Goal: Communication & Community: Answer question/provide support

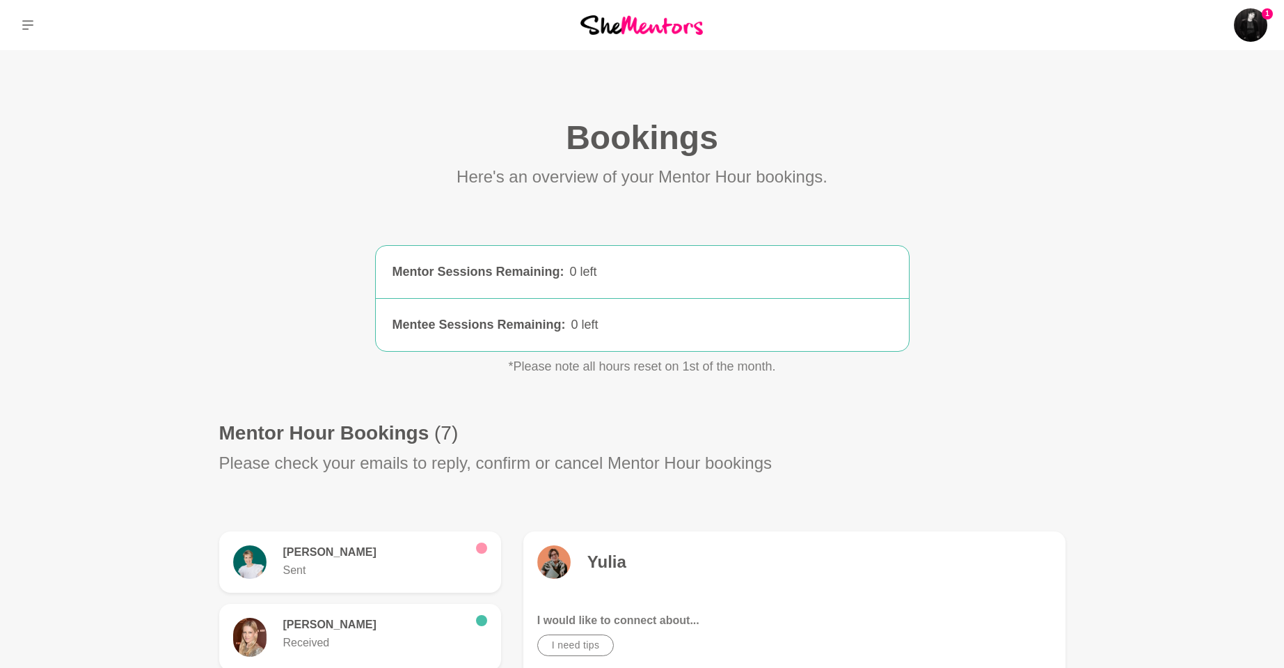
scroll to position [627, 0]
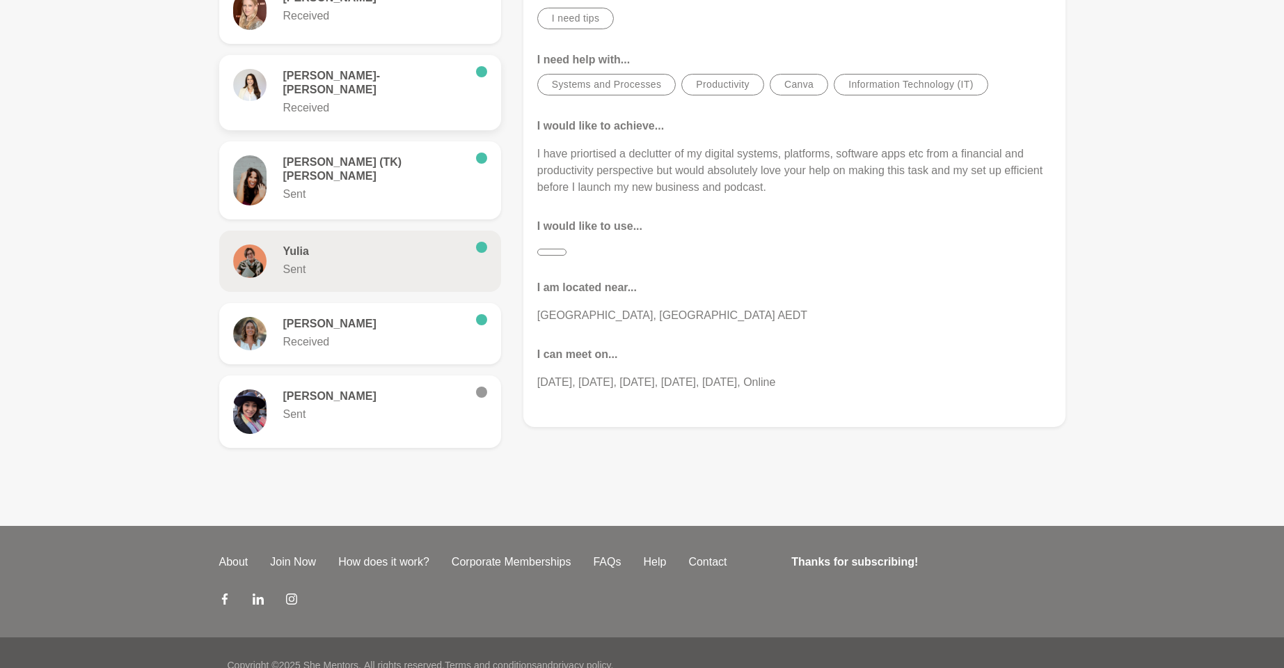
click at [414, 100] on p "Received" at bounding box center [374, 108] width 182 height 17
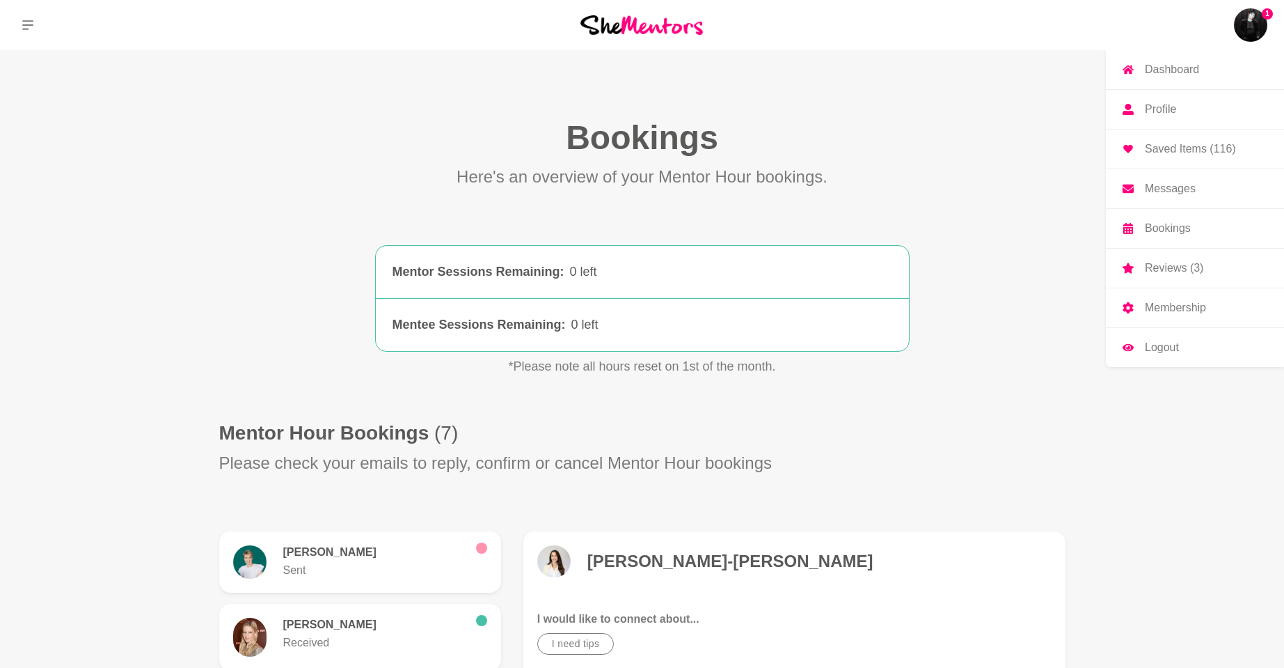
click at [1210, 145] on p "Saved Items (116)" at bounding box center [1190, 148] width 91 height 11
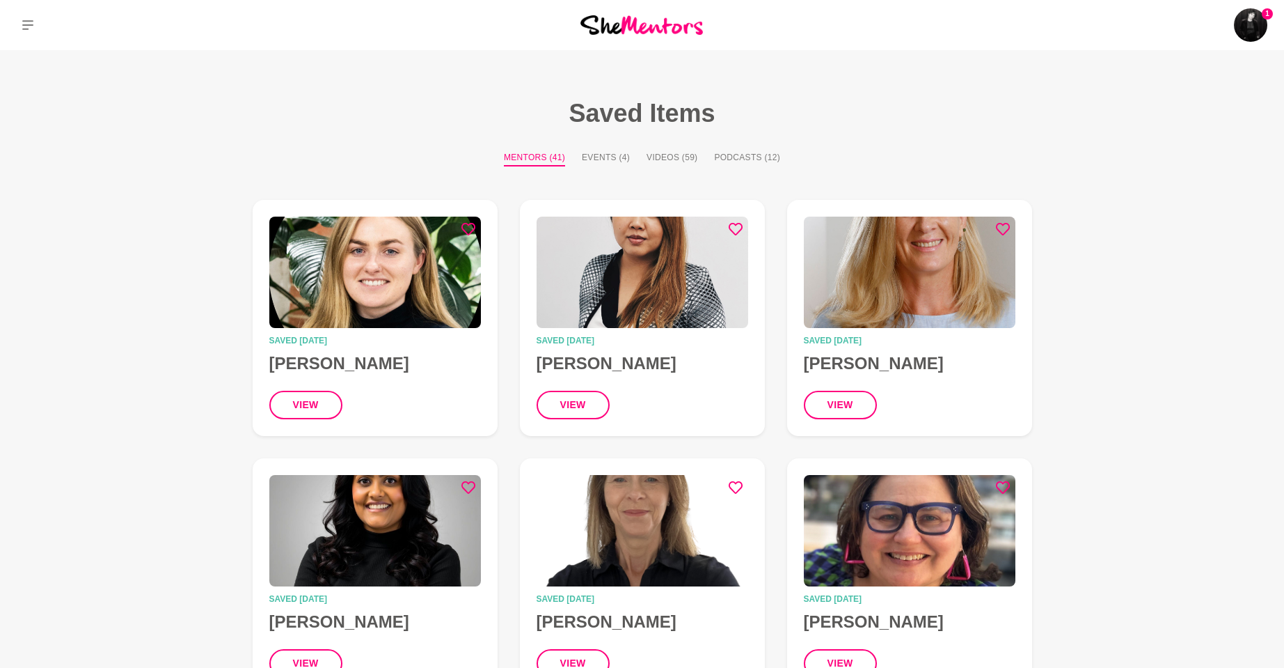
click at [1250, 1] on div "1 Dashboard Profile Saved Items (116) Messages Bookings Reviews (3) Membership …" at bounding box center [1070, 25] width 428 height 50
click at [1253, 18] on img at bounding box center [1250, 24] width 33 height 33
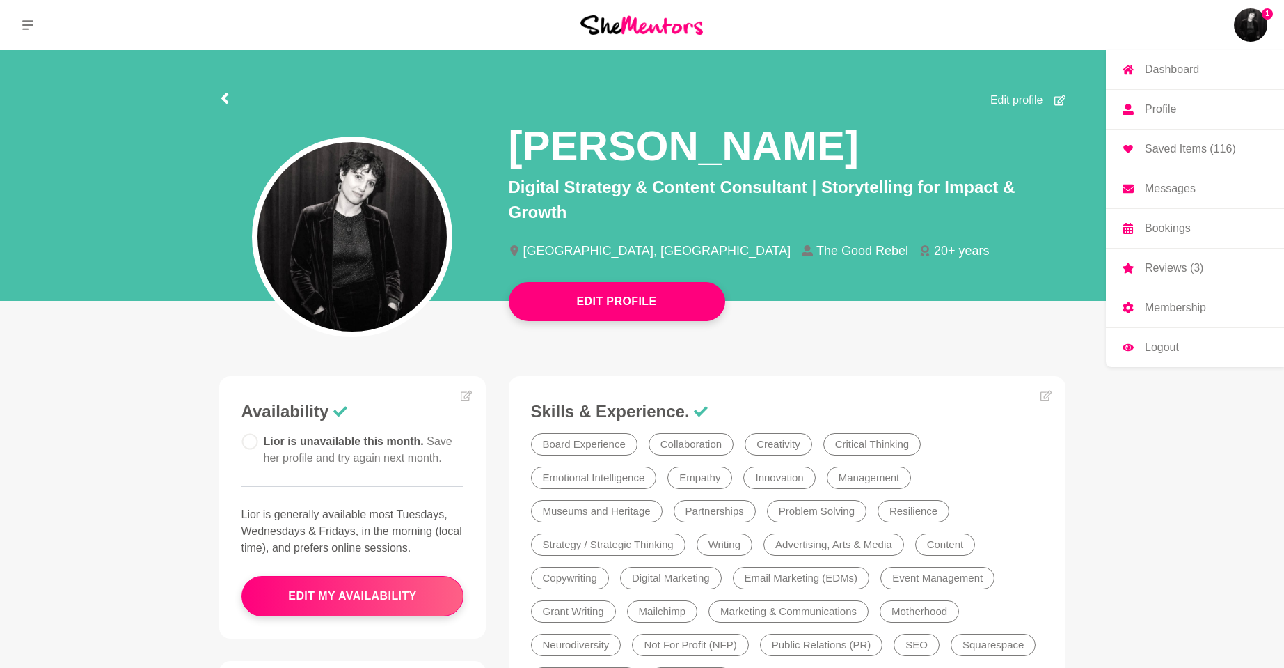
click at [1181, 271] on p "Reviews (3)" at bounding box center [1174, 267] width 58 height 11
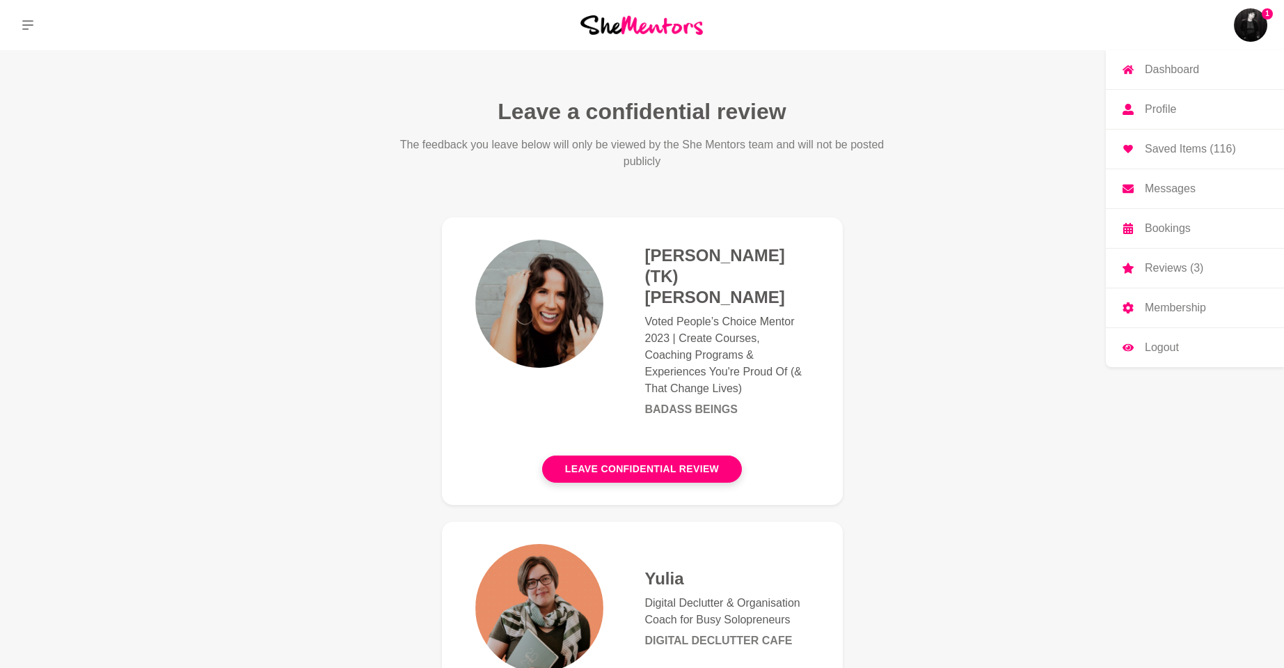
click at [1259, 15] on img at bounding box center [1250, 24] width 33 height 33
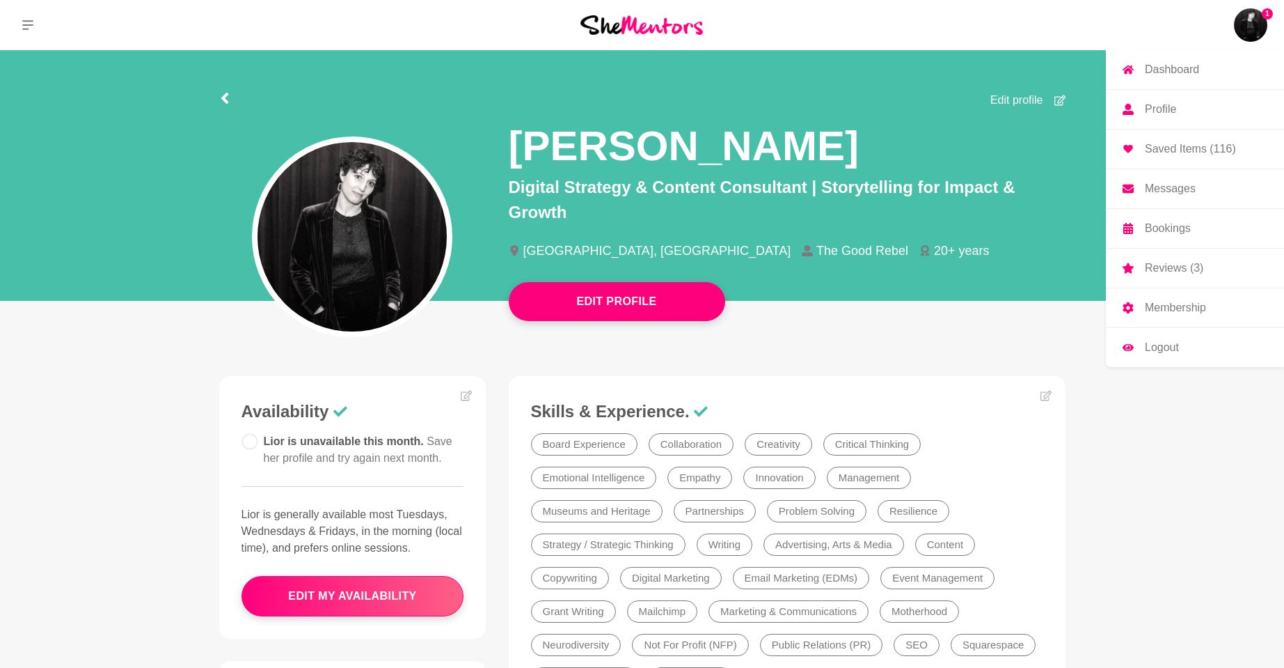
click at [1147, 239] on link "Bookings" at bounding box center [1195, 228] width 178 height 39
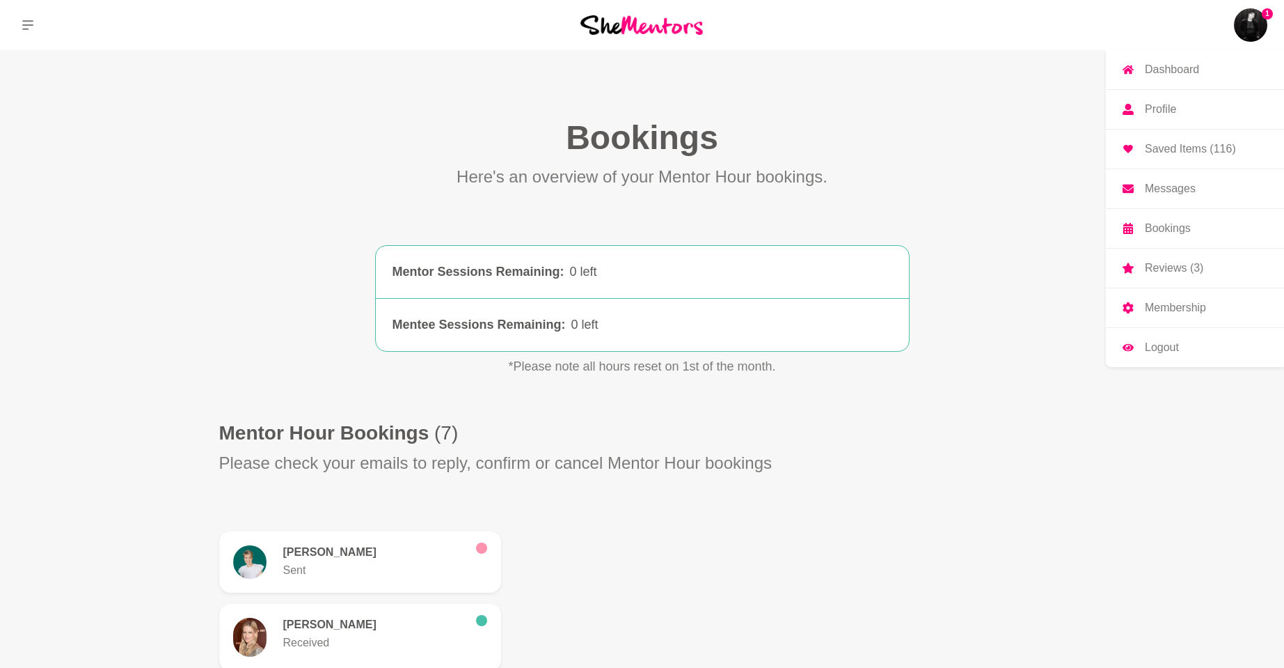
click at [1148, 228] on p "Bookings" at bounding box center [1168, 228] width 46 height 11
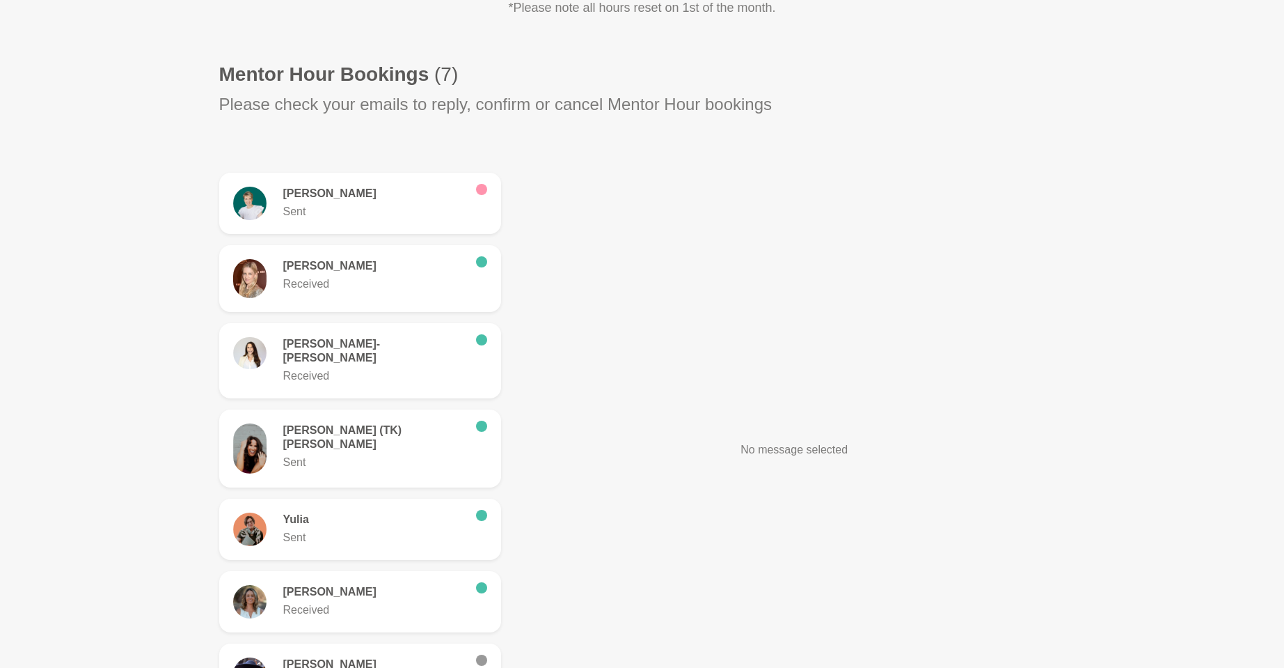
scroll to position [372, 0]
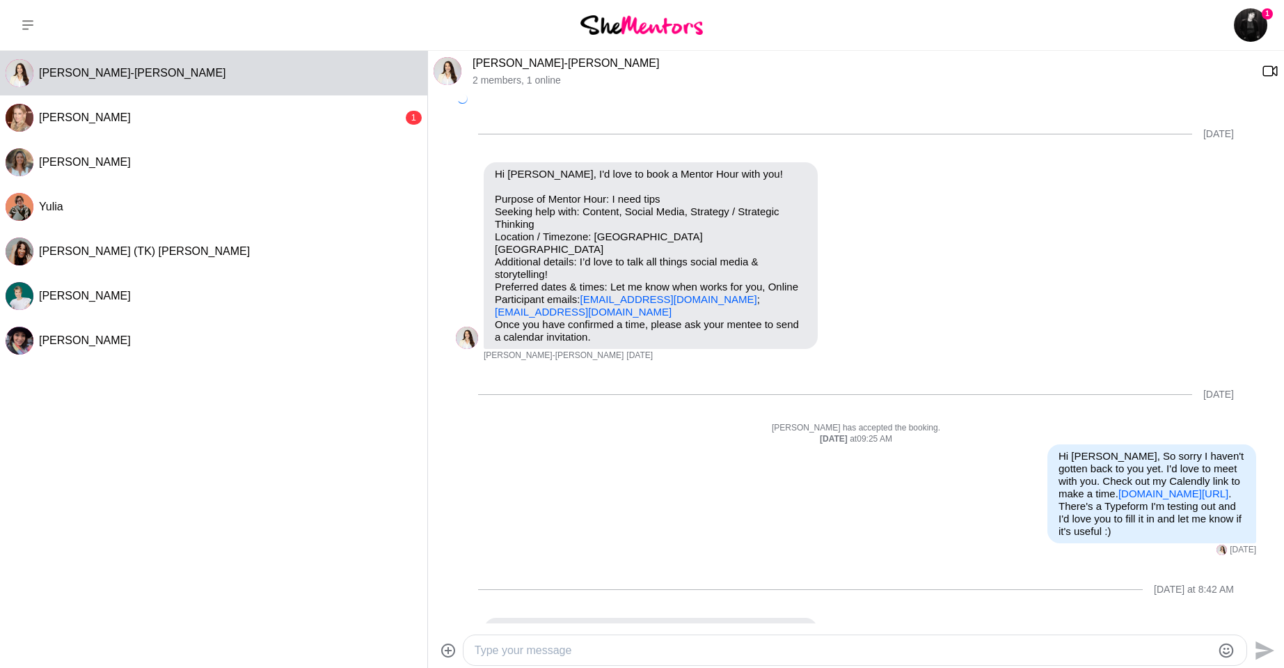
scroll to position [34, 0]
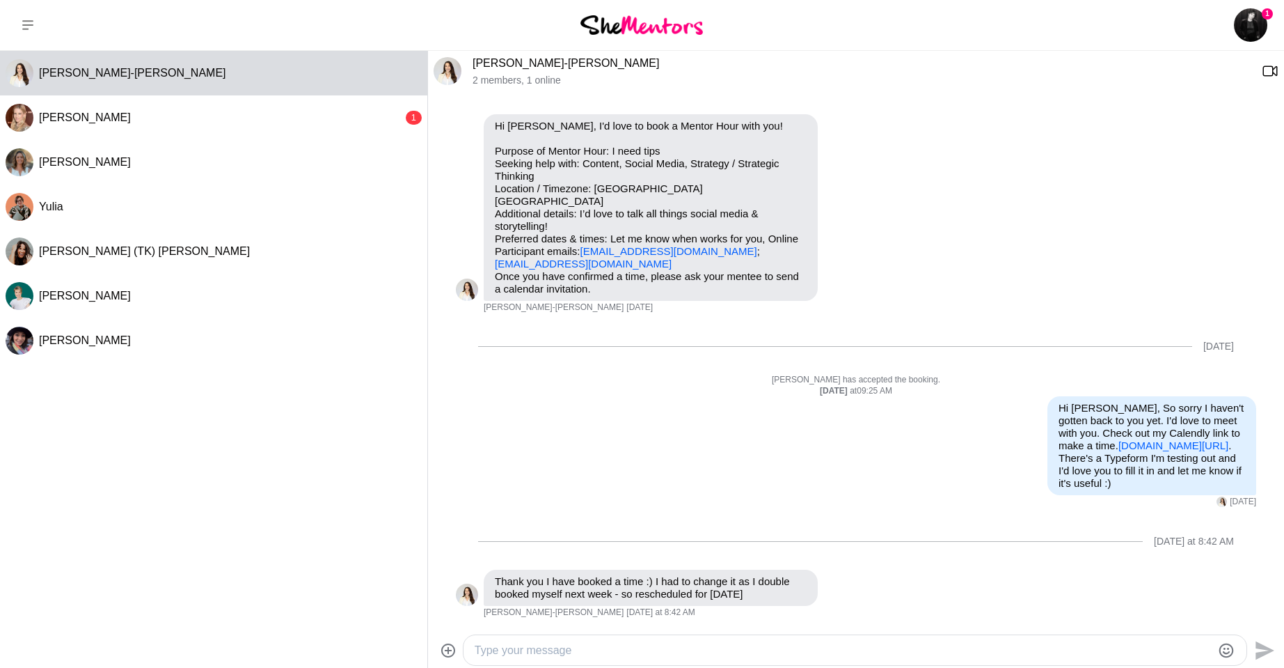
click at [716, 656] on textarea "Type your message" at bounding box center [843, 650] width 737 height 17
click at [1135, 440] on link "[DOMAIN_NAME][URL]" at bounding box center [1174, 445] width 110 height 12
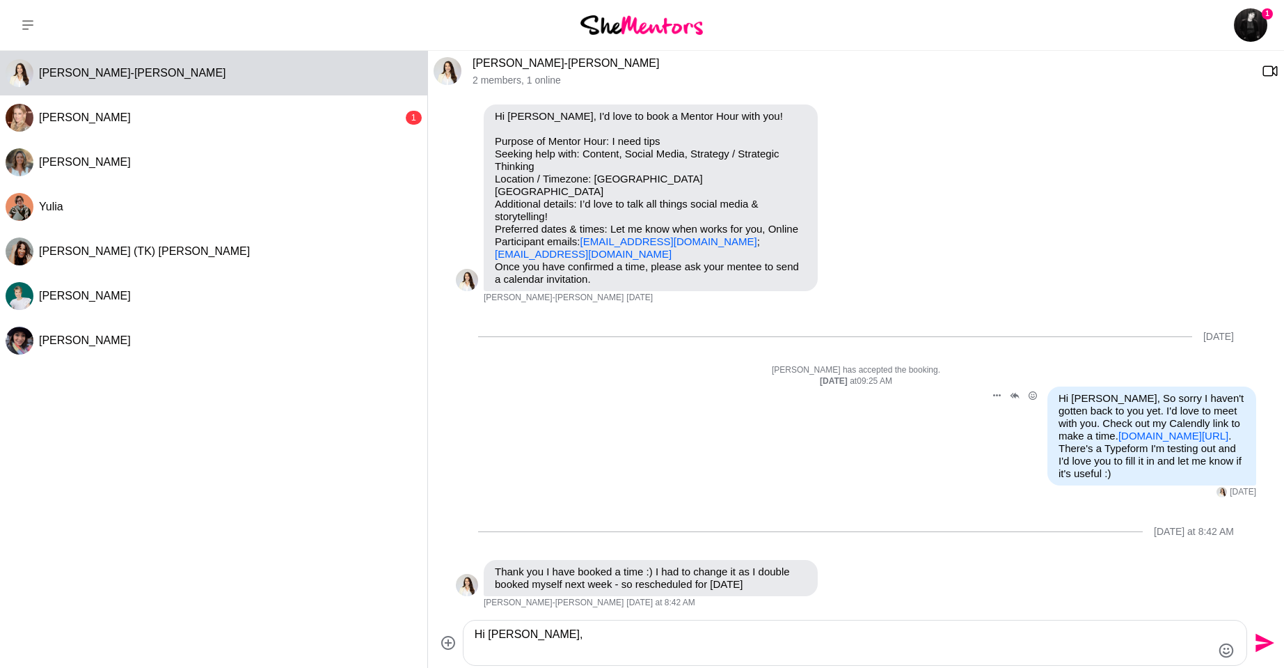
scroll to position [49, 0]
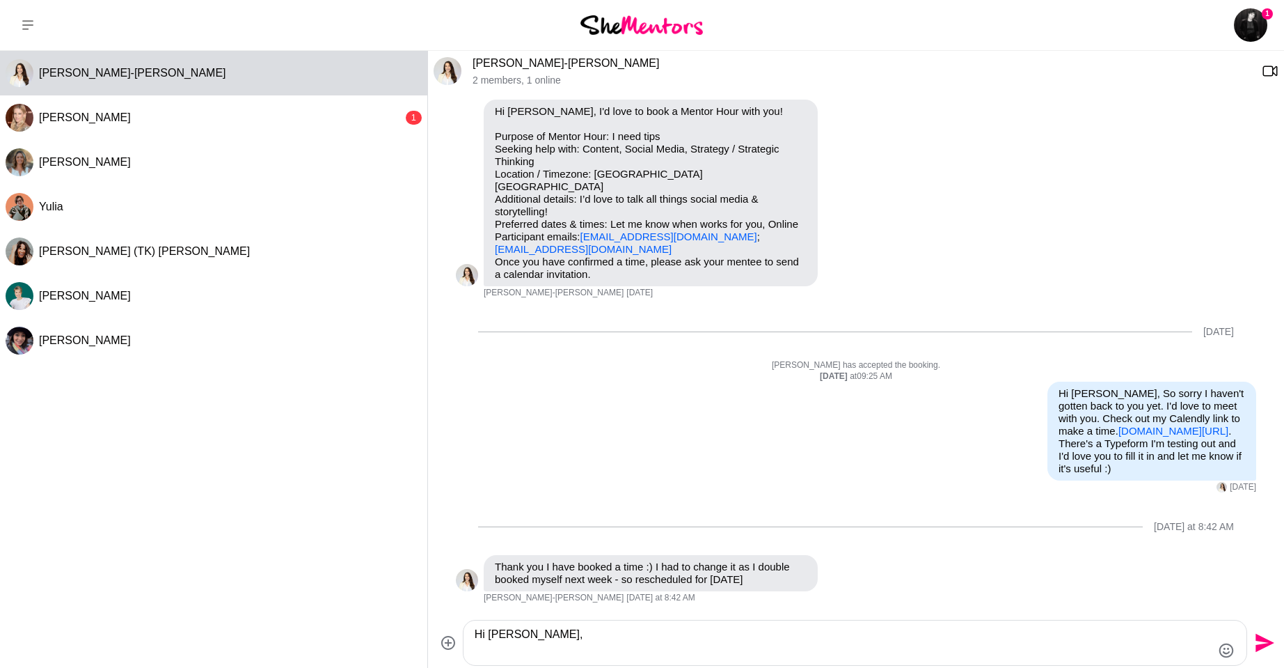
drag, startPoint x: 576, startPoint y: 618, endPoint x: 577, endPoint y: 627, distance: 9.2
click at [576, 619] on div "Hi [PERSON_NAME], Send" at bounding box center [856, 643] width 856 height 52
click at [581, 639] on textarea "Hi [PERSON_NAME]," at bounding box center [843, 642] width 737 height 33
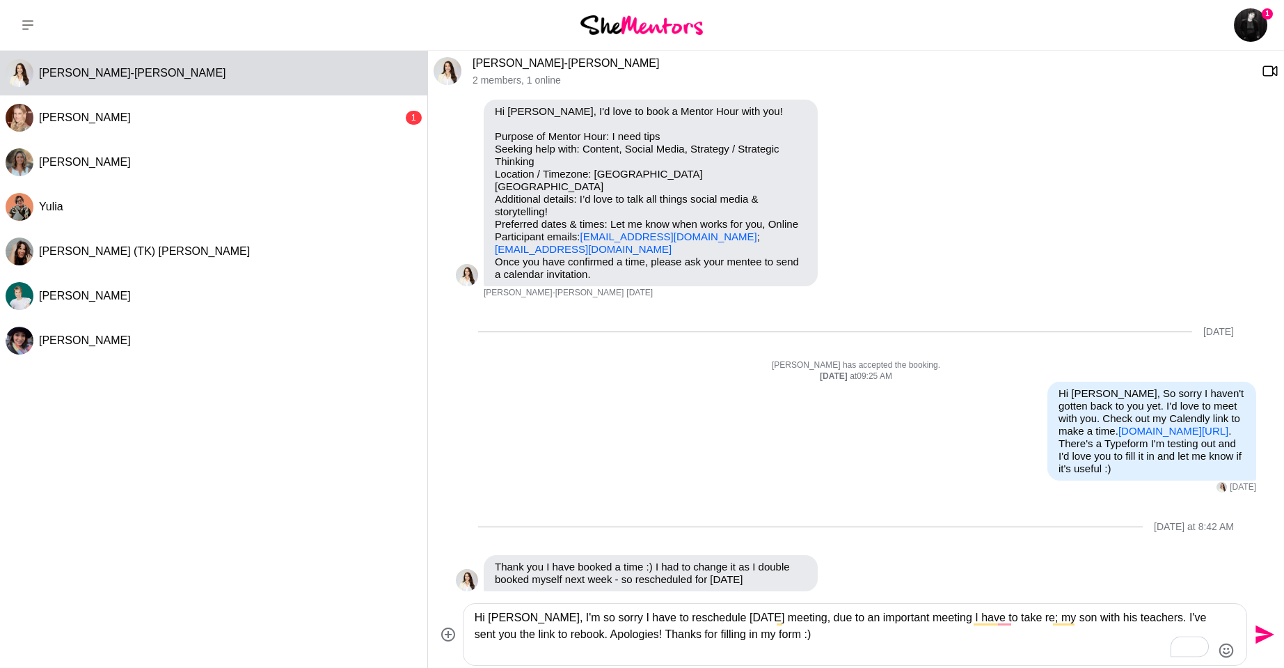
type textarea "Hi [PERSON_NAME], I'm so sorry I have to reschedule [DATE] meeting, due to an i…"
click at [1270, 639] on icon "Send" at bounding box center [1263, 634] width 22 height 22
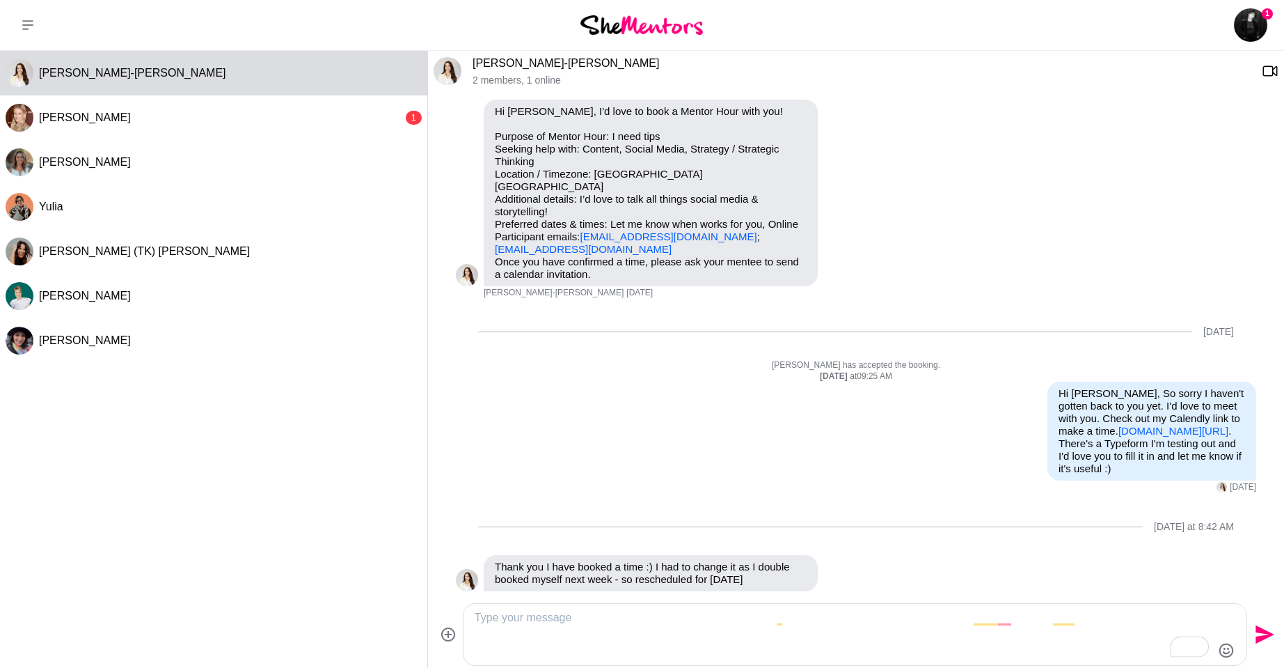
scroll to position [170, 0]
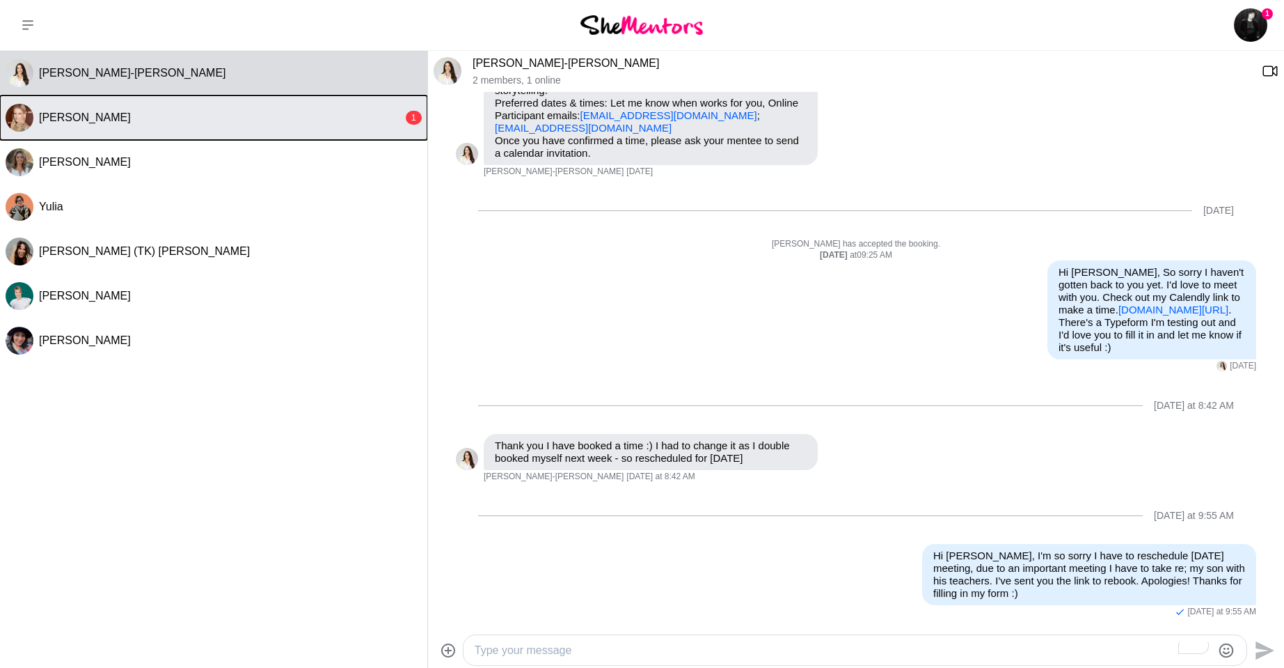
click at [331, 118] on div "[PERSON_NAME]" at bounding box center [221, 118] width 364 height 14
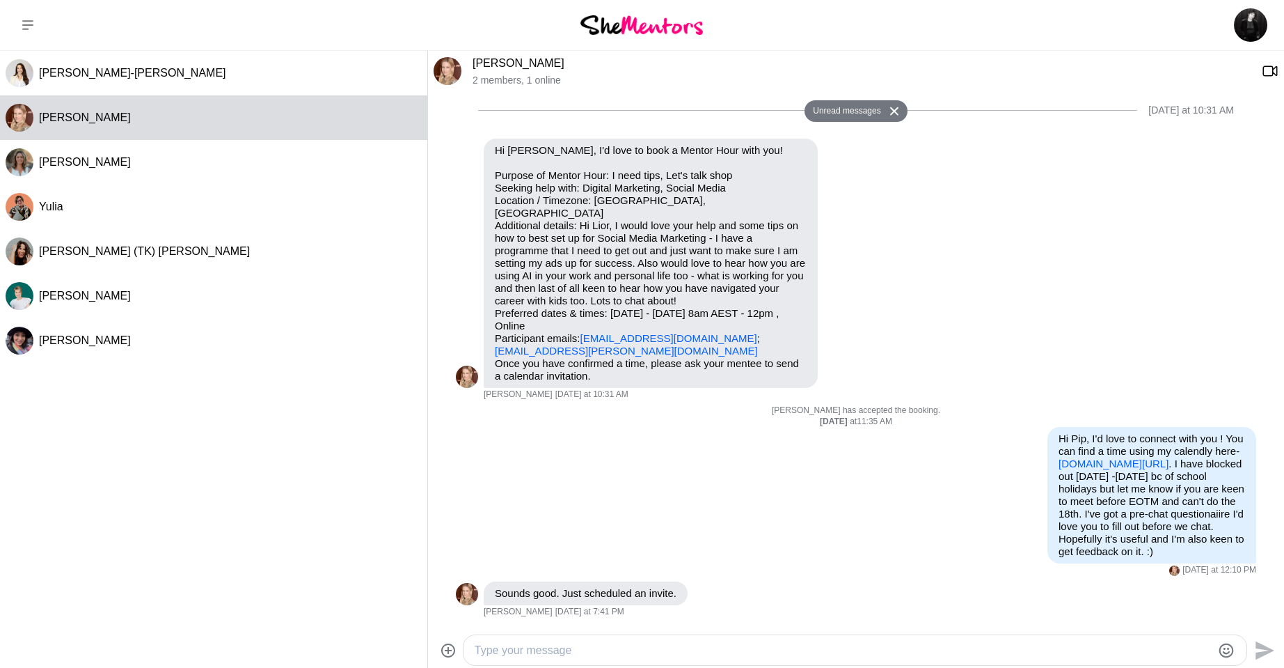
scroll to position [22, 0]
click at [622, 652] on textarea "Type your message" at bounding box center [843, 650] width 737 height 17
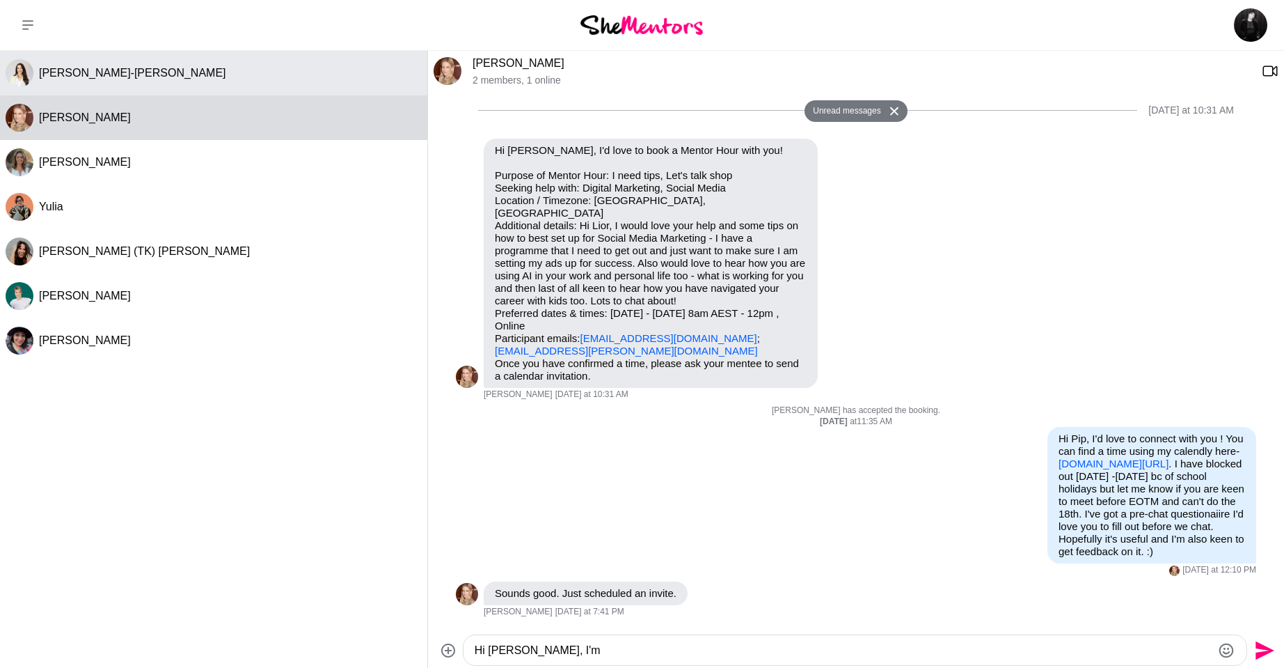
type textarea "Hi [PERSON_NAME], I'm"
click at [181, 56] on button "[PERSON_NAME]-[PERSON_NAME]" at bounding box center [213, 73] width 427 height 45
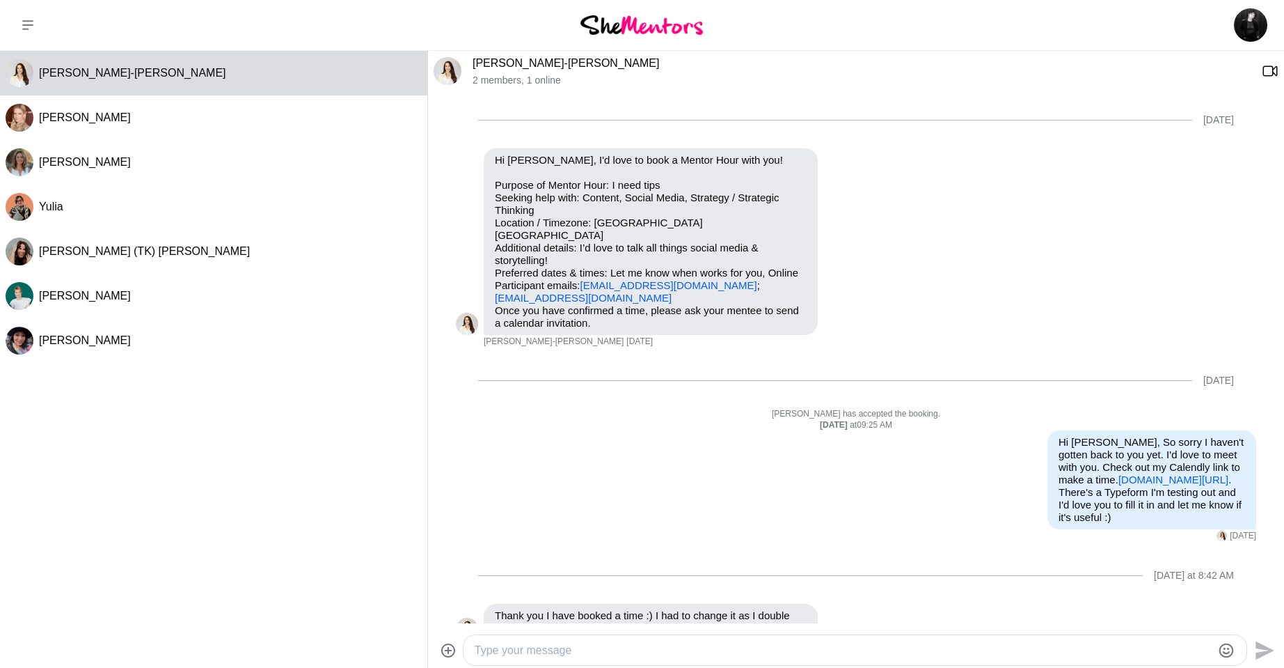
scroll to position [170, 0]
